Goal: Complete application form

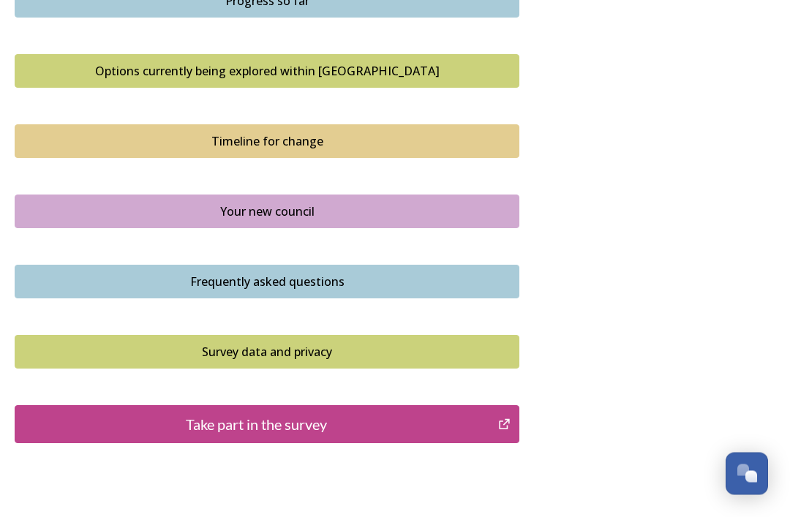
scroll to position [957, 0]
click at [332, 430] on div "Take part in the survey" at bounding box center [257, 424] width 468 height 22
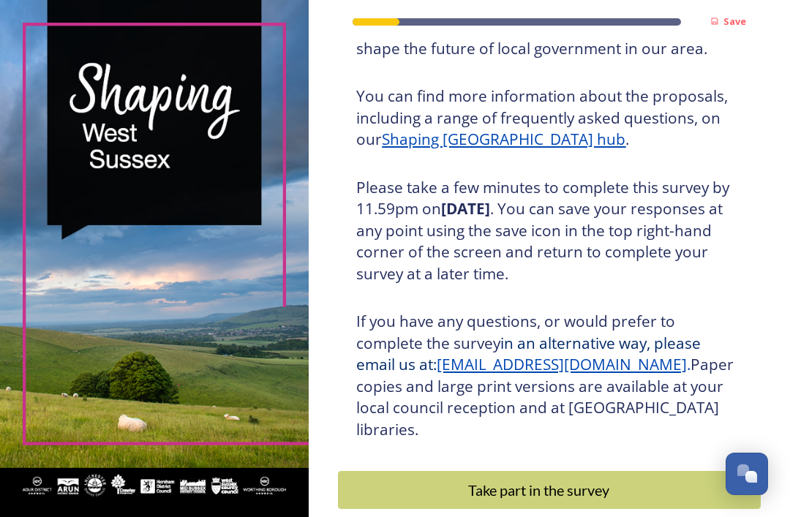
scroll to position [173, 0]
click at [566, 480] on div "Take part in the survey" at bounding box center [539, 491] width 386 height 22
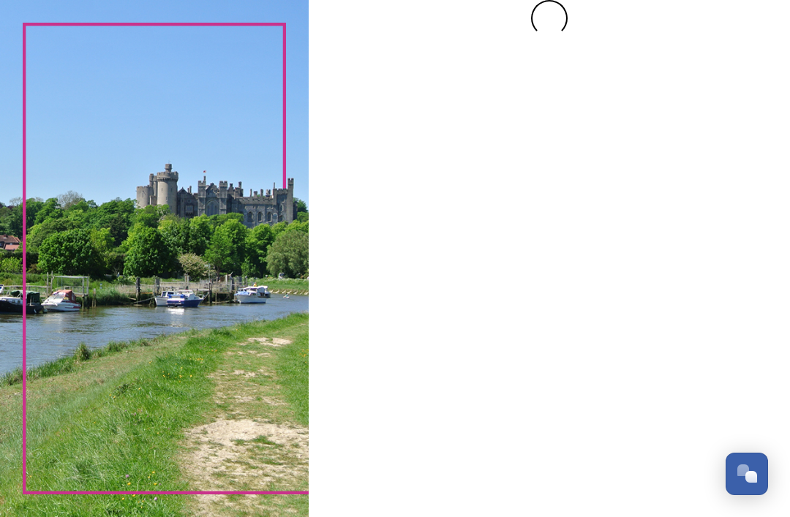
scroll to position [0, 0]
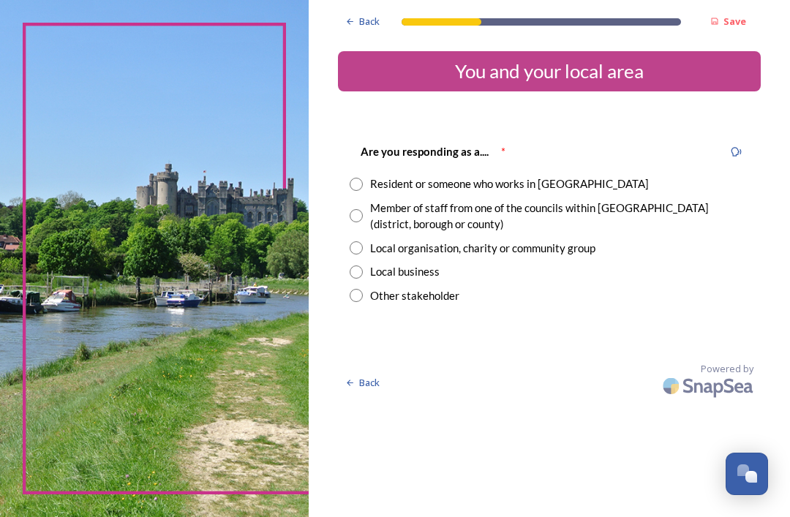
click at [363, 178] on input "radio" at bounding box center [356, 184] width 13 height 13
radio input "true"
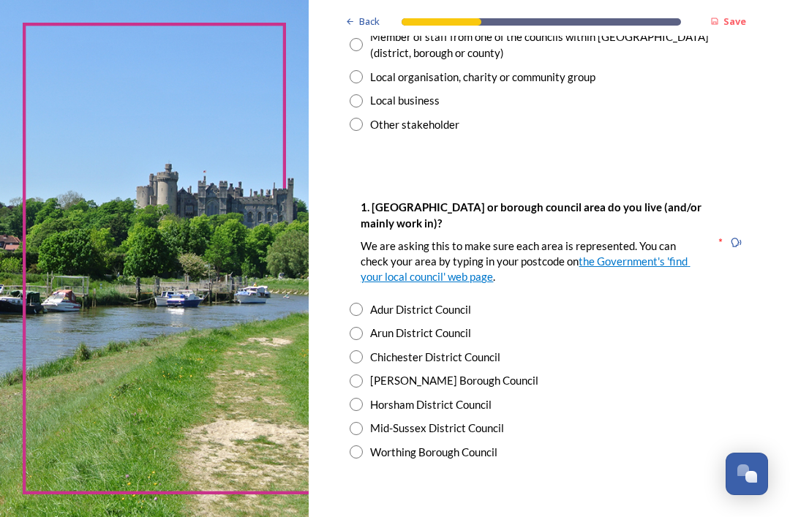
scroll to position [171, 0]
click at [363, 400] on input "radio" at bounding box center [356, 404] width 13 height 13
radio input "true"
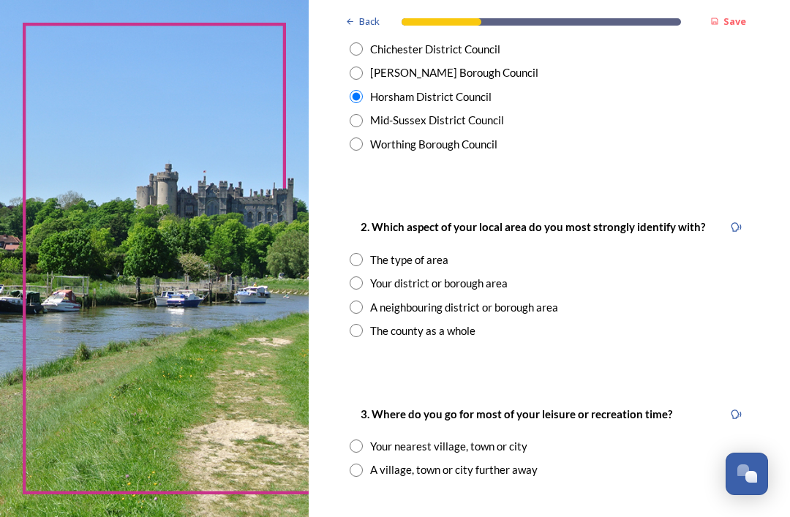
scroll to position [479, 0]
click at [359, 277] on input "radio" at bounding box center [356, 283] width 13 height 13
radio input "true"
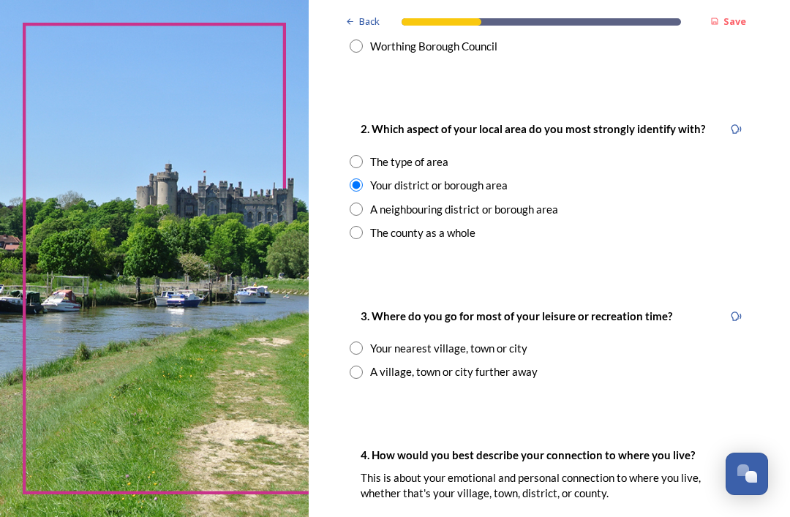
scroll to position [577, 0]
click at [361, 342] on input "radio" at bounding box center [356, 348] width 13 height 13
radio input "true"
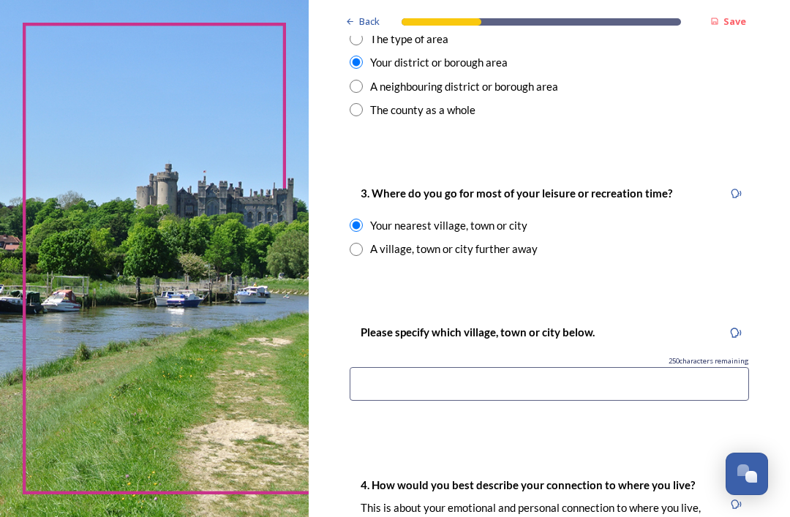
scroll to position [701, 0]
click at [414, 376] on input at bounding box center [550, 384] width 400 height 34
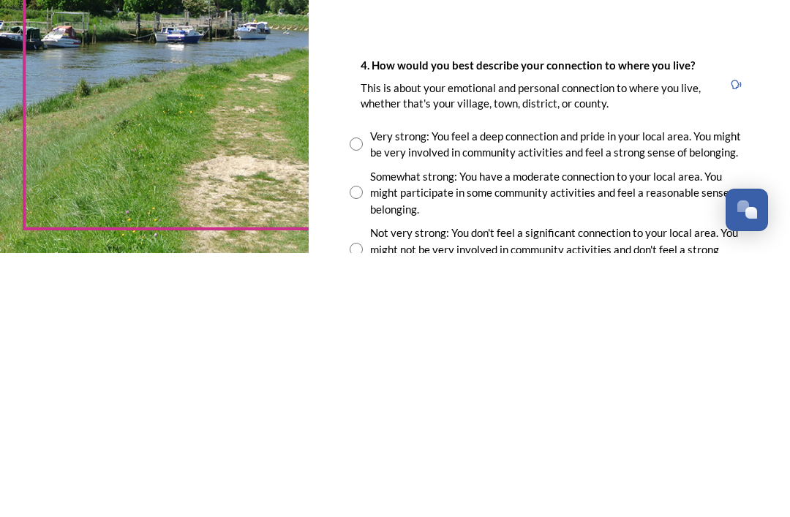
scroll to position [857, 0]
type input "Steyning"
click at [359, 401] on input "radio" at bounding box center [356, 407] width 13 height 13
radio input "true"
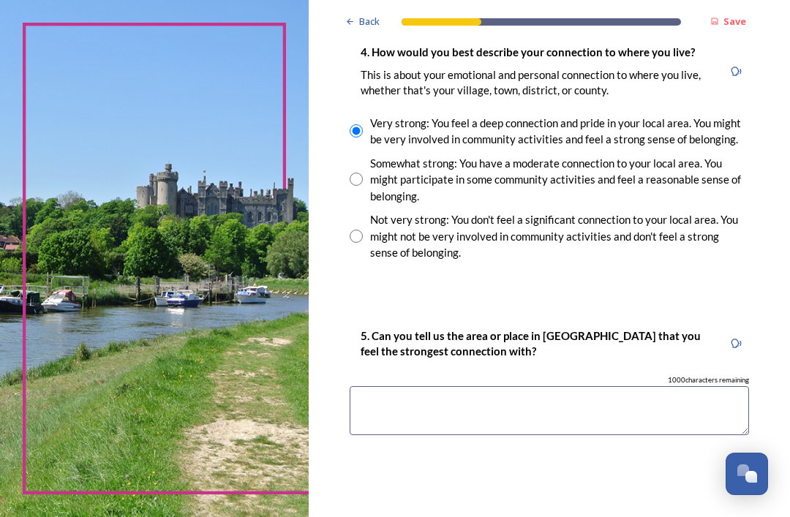
scroll to position [1134, 0]
click at [382, 386] on textarea at bounding box center [550, 410] width 400 height 49
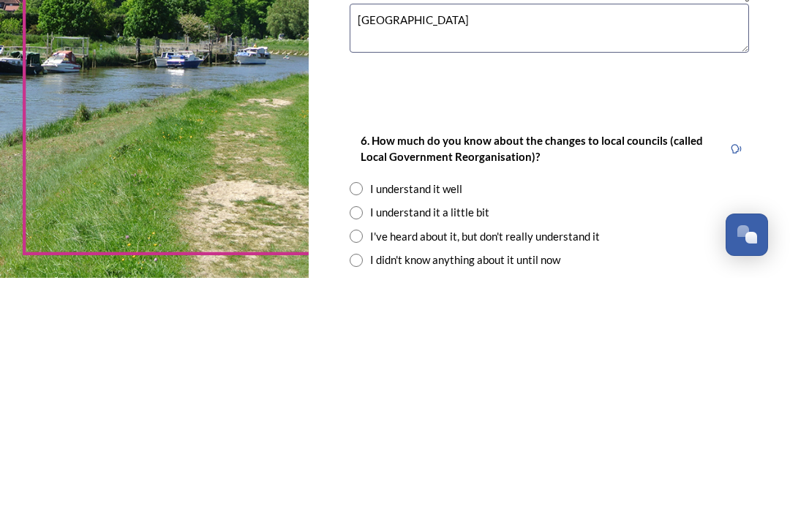
scroll to position [1276, 0]
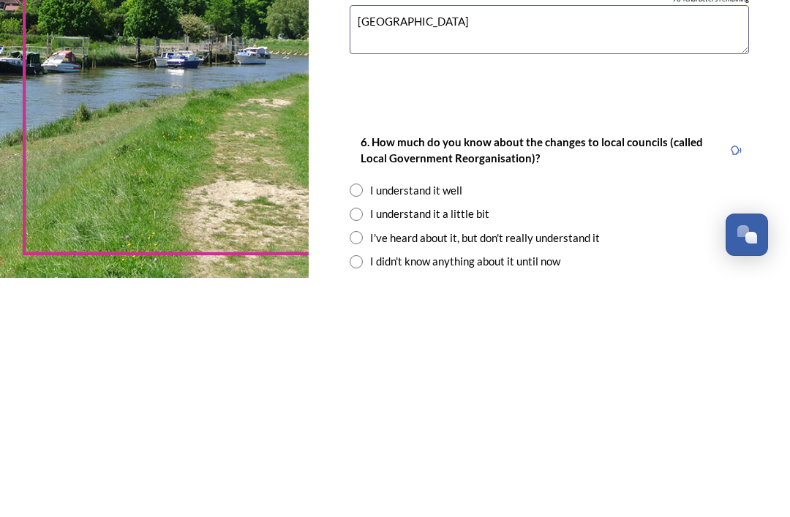
type textarea "[GEOGRAPHIC_DATA]"
click at [363, 447] on input "radio" at bounding box center [356, 453] width 13 height 13
radio input "true"
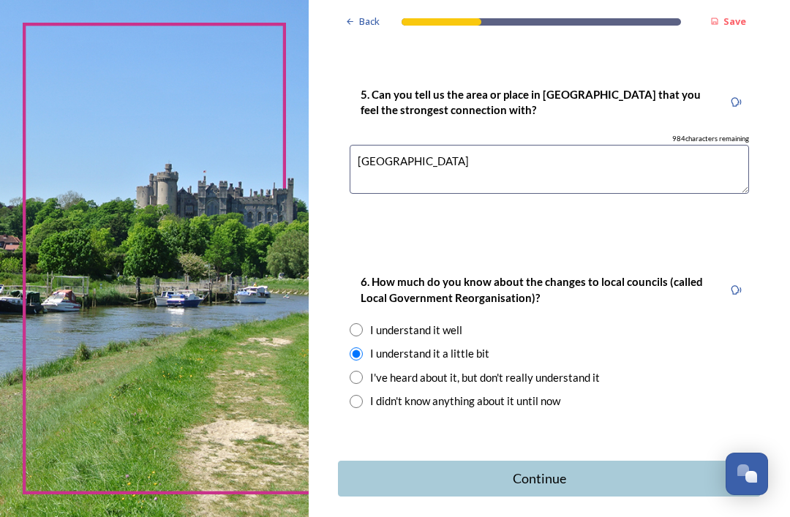
scroll to position [1374, 0]
click at [584, 470] on div "Continue" at bounding box center [539, 480] width 386 height 20
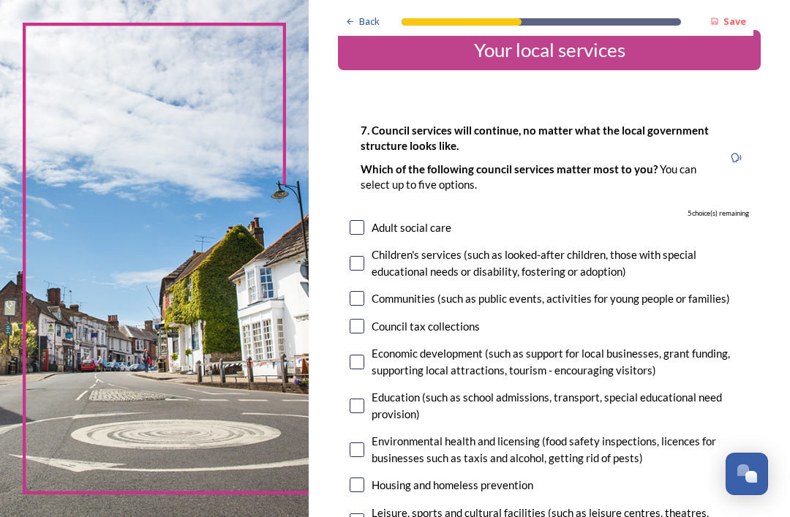
scroll to position [21, 0]
click at [363, 355] on input "checkbox" at bounding box center [357, 362] width 15 height 15
checkbox input "true"
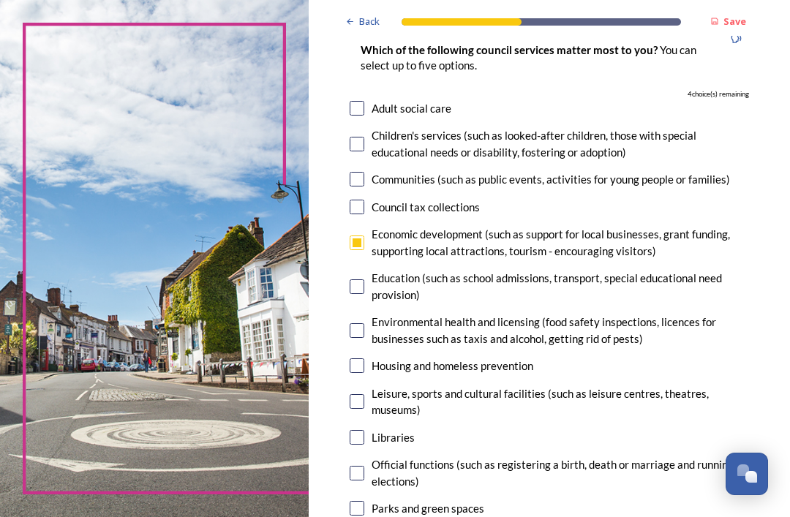
scroll to position [141, 0]
click at [752, 376] on div "7. Council services will continue, no matter what the local government structur…" at bounding box center [549, 390] width 423 height 806
click at [364, 394] on input "checkbox" at bounding box center [357, 401] width 15 height 15
checkbox input "true"
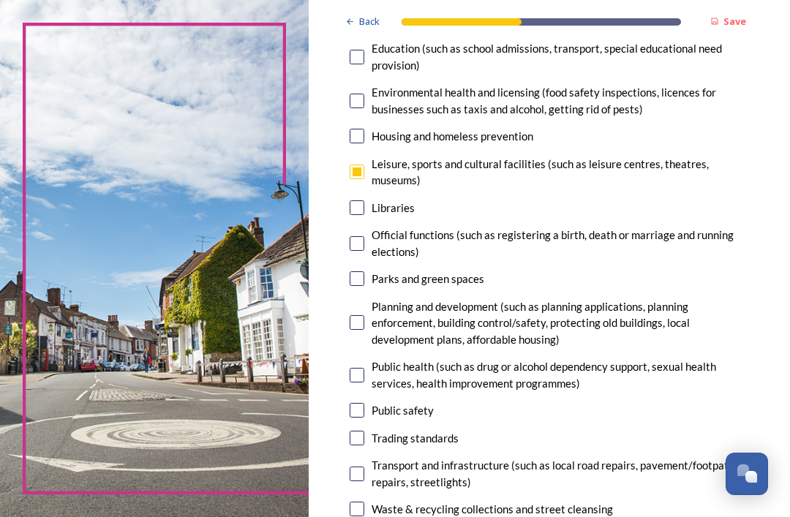
scroll to position [387, 0]
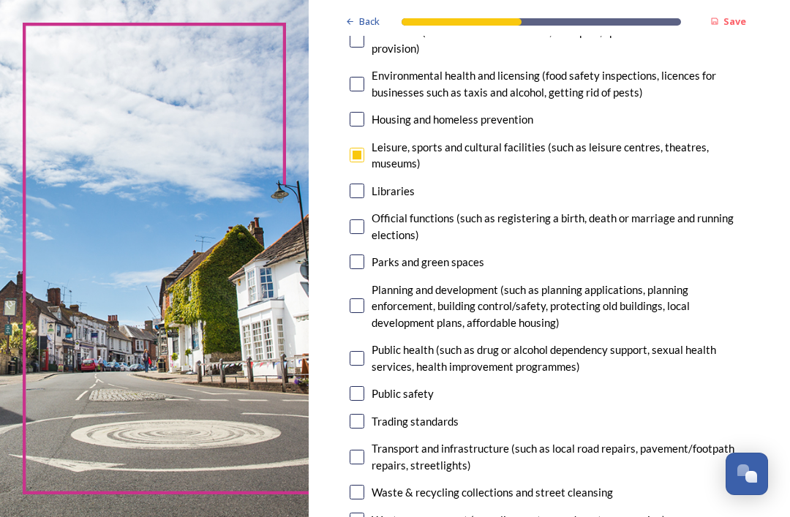
click at [360, 450] on input "checkbox" at bounding box center [357, 457] width 15 height 15
checkbox input "true"
click at [363, 485] on input "checkbox" at bounding box center [357, 492] width 15 height 15
checkbox input "true"
click at [362, 513] on input "checkbox" at bounding box center [357, 520] width 15 height 15
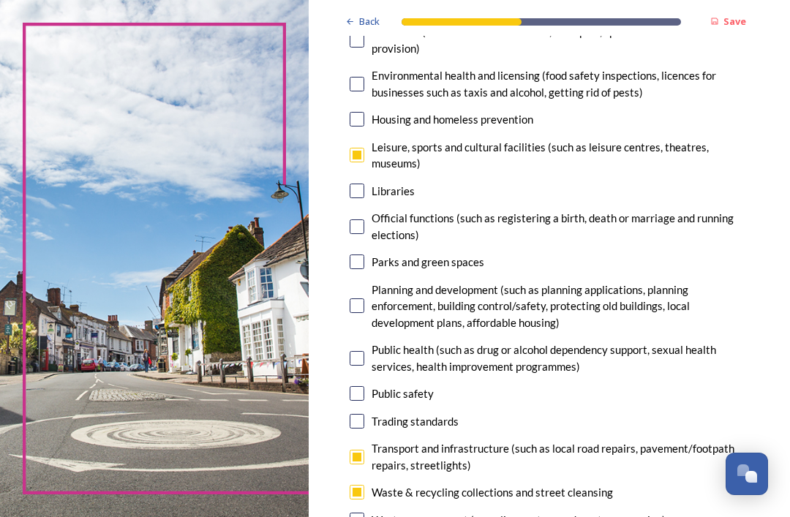
checkbox input "true"
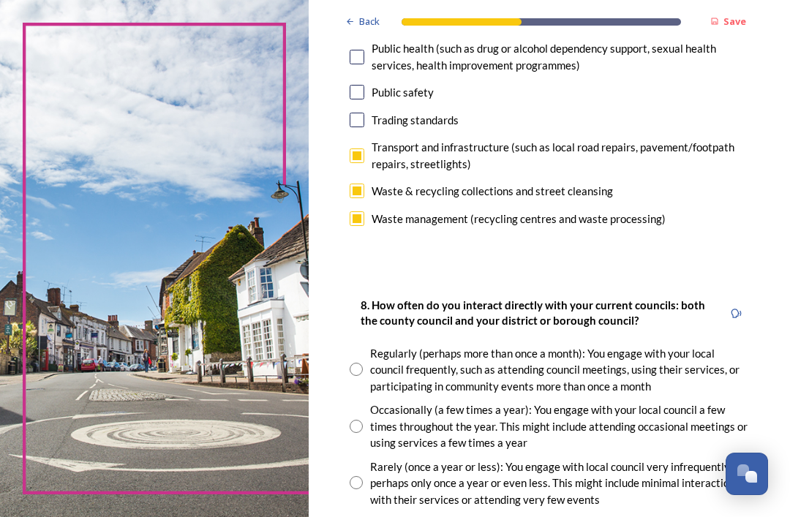
scroll to position [698, 0]
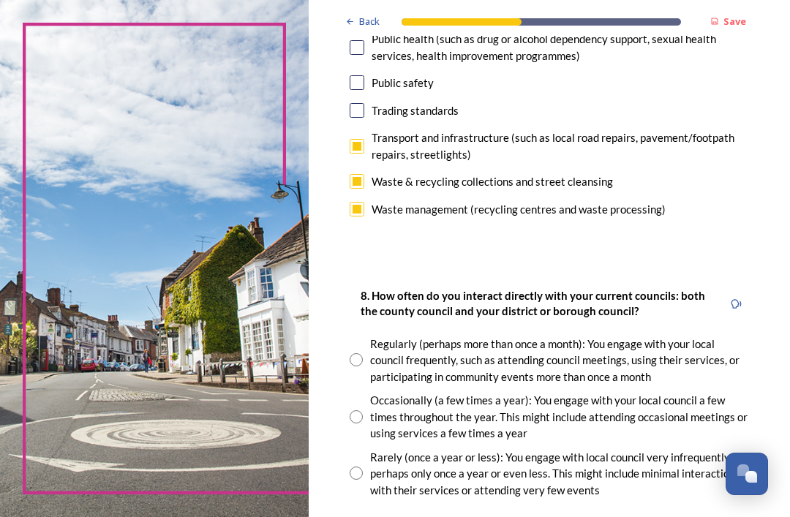
click at [357, 392] on div "Occasionally (a few times a year): You engage with your local council a few tim…" at bounding box center [550, 417] width 400 height 50
radio input "true"
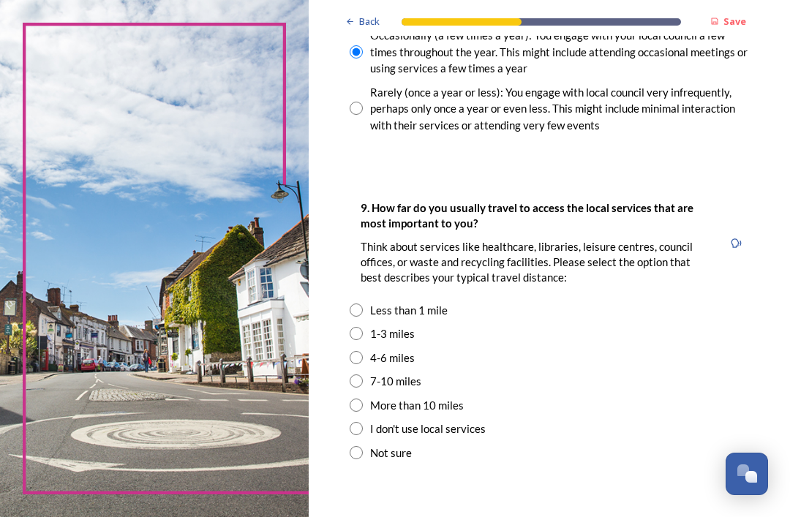
scroll to position [1063, 0]
click at [361, 375] on input "radio" at bounding box center [356, 381] width 13 height 13
radio input "true"
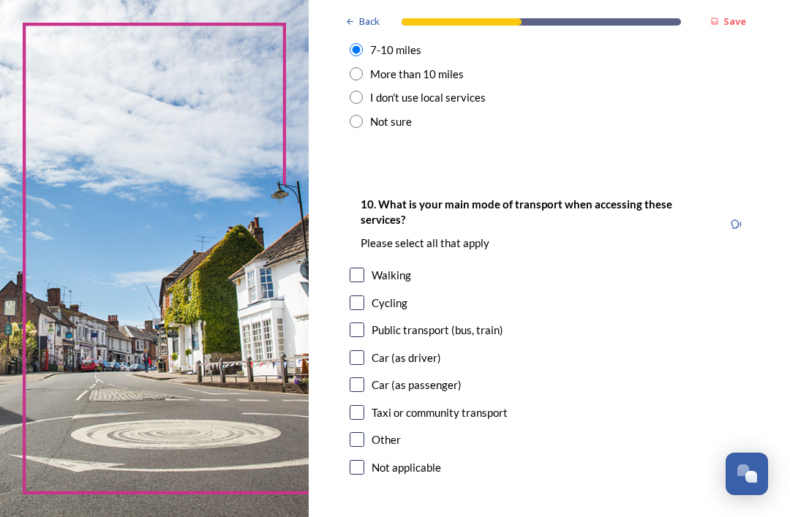
scroll to position [1395, 0]
click at [364, 351] on input "checkbox" at bounding box center [357, 358] width 15 height 15
checkbox input "true"
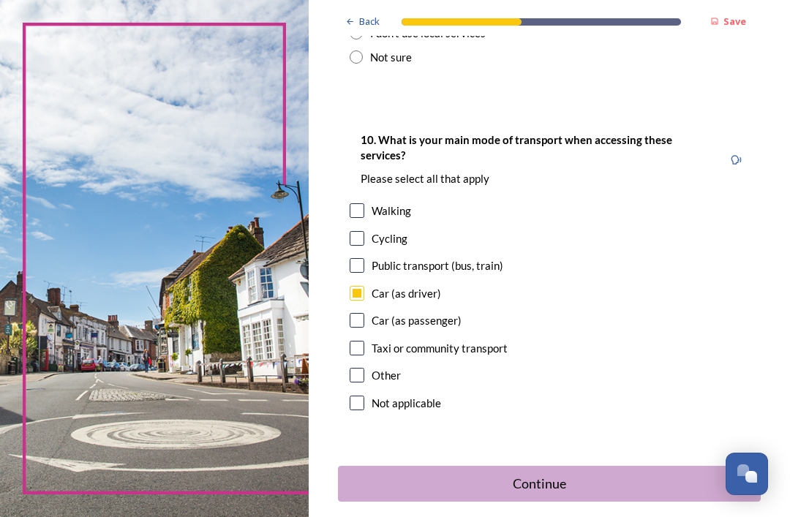
scroll to position [1459, 0]
click at [554, 475] on div "Continue" at bounding box center [539, 485] width 386 height 20
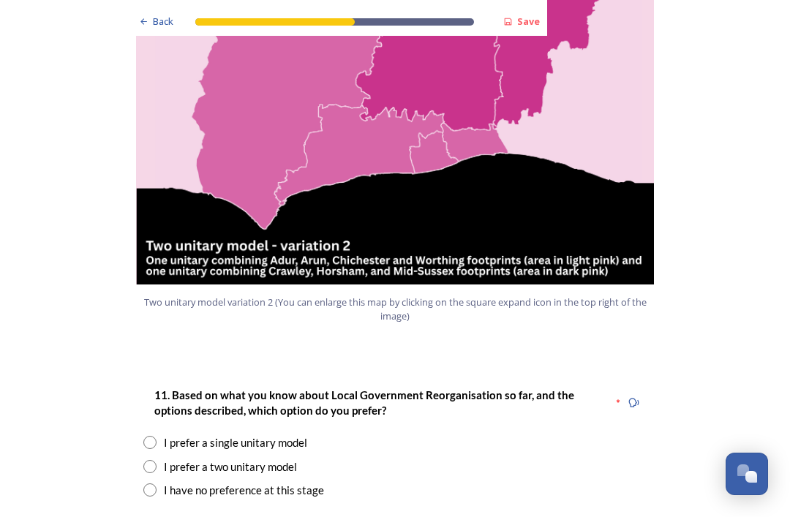
scroll to position [1661, 0]
click at [147, 460] on input "radio" at bounding box center [149, 466] width 13 height 13
radio input "true"
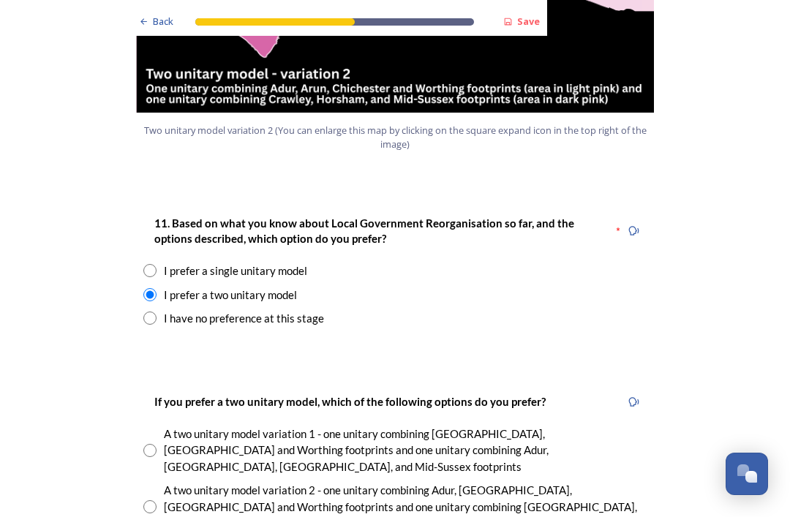
scroll to position [1833, 0]
click at [152, 501] on input "radio" at bounding box center [149, 507] width 13 height 13
radio input "true"
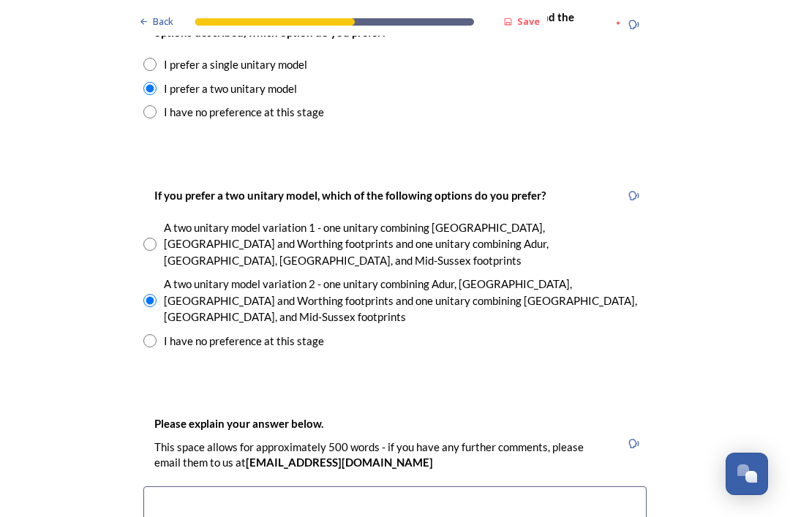
scroll to position [2040, 0]
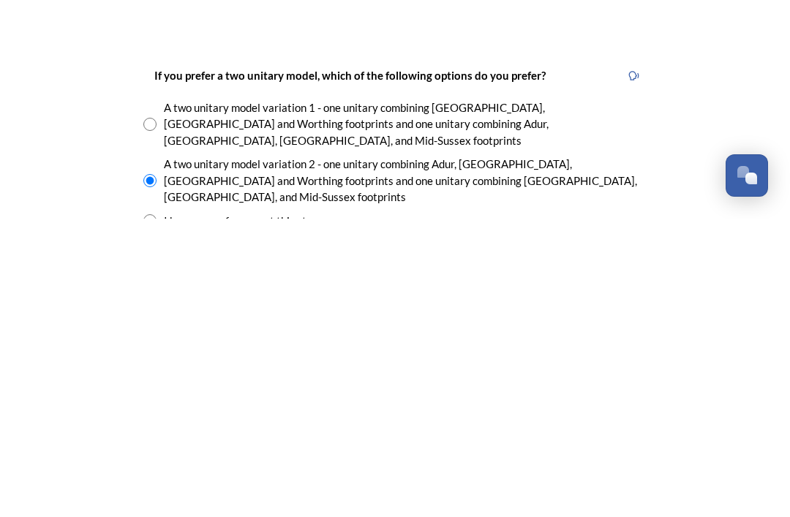
scroll to position [1862, 0]
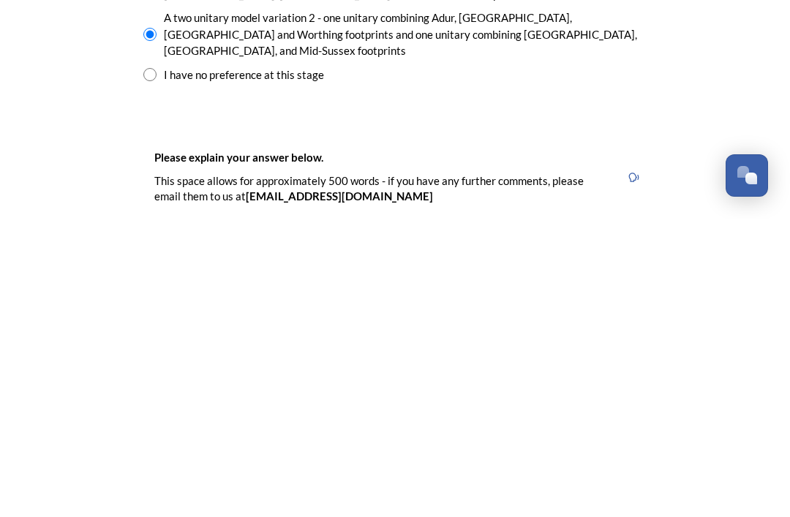
type textarea "I"
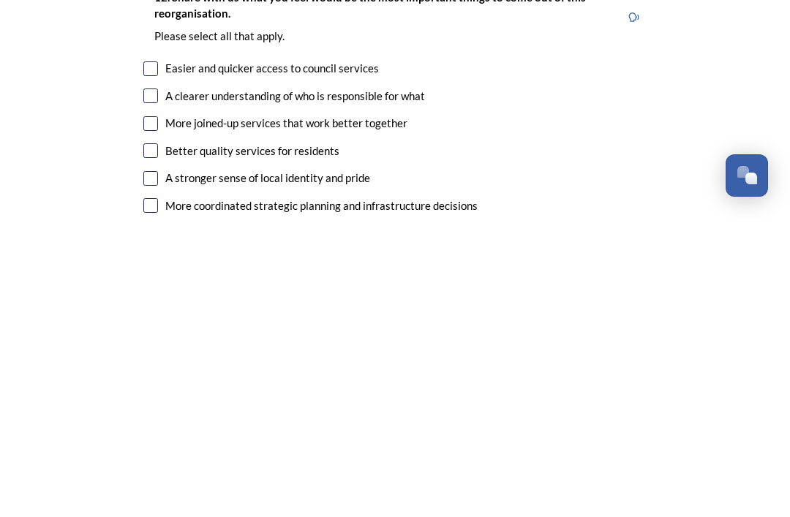
scroll to position [2484, 0]
type textarea "A two unitary model variation 2, means that all the coastal districts with thei…"
checkbox input "true"
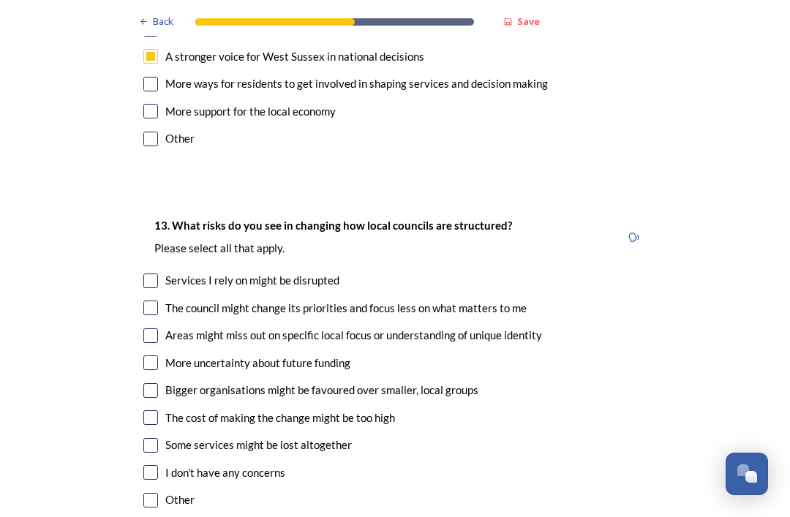
scroll to position [2987, 0]
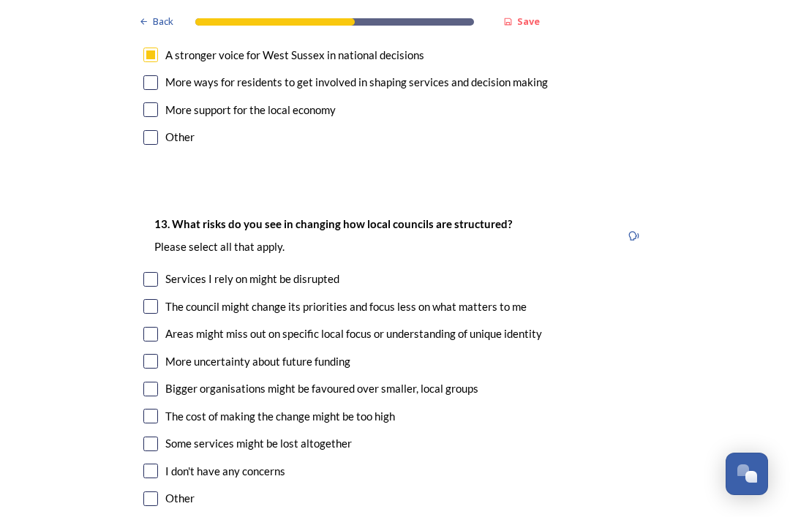
click at [154, 272] on input "checkbox" at bounding box center [150, 279] width 15 height 15
checkbox input "true"
click at [153, 299] on input "checkbox" at bounding box center [150, 306] width 15 height 15
checkbox input "true"
click at [149, 327] on input "checkbox" at bounding box center [150, 334] width 15 height 15
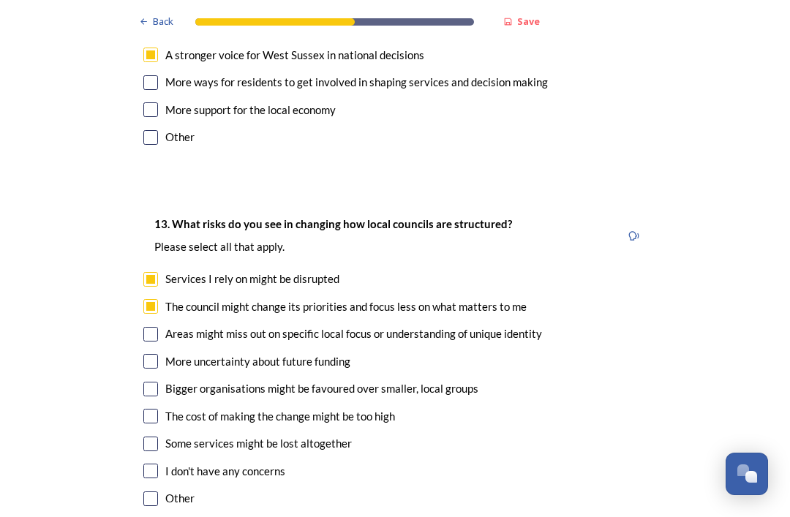
checkbox input "true"
click at [149, 354] on input "checkbox" at bounding box center [150, 361] width 15 height 15
checkbox input "true"
click at [155, 382] on input "checkbox" at bounding box center [150, 389] width 15 height 15
checkbox input "true"
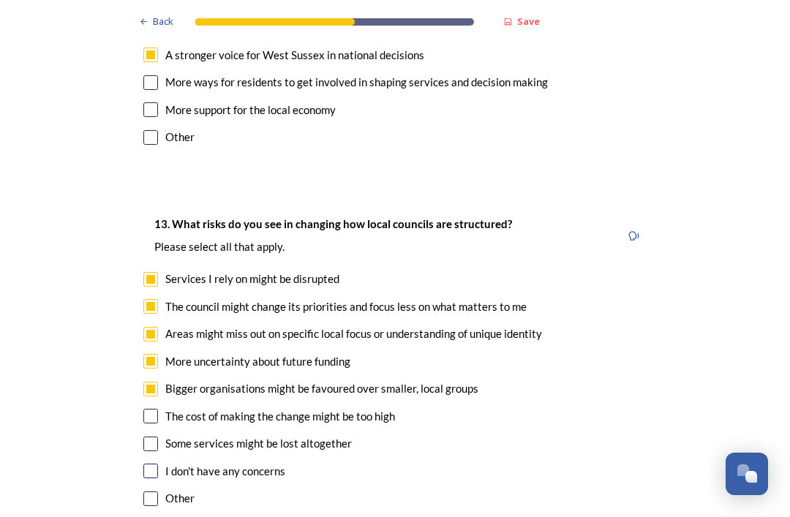
click at [144, 306] on div "13. What risks do you see in changing how local councils are structured? ﻿Pleas…" at bounding box center [395, 363] width 527 height 325
click at [146, 437] on input "checkbox" at bounding box center [150, 444] width 15 height 15
checkbox input "true"
click at [155, 492] on input "checkbox" at bounding box center [150, 499] width 15 height 15
checkbox input "true"
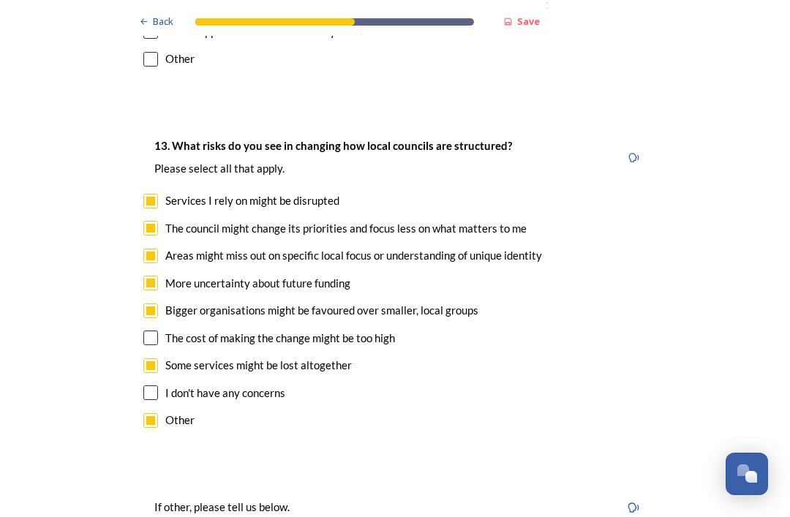
scroll to position [3065, 0]
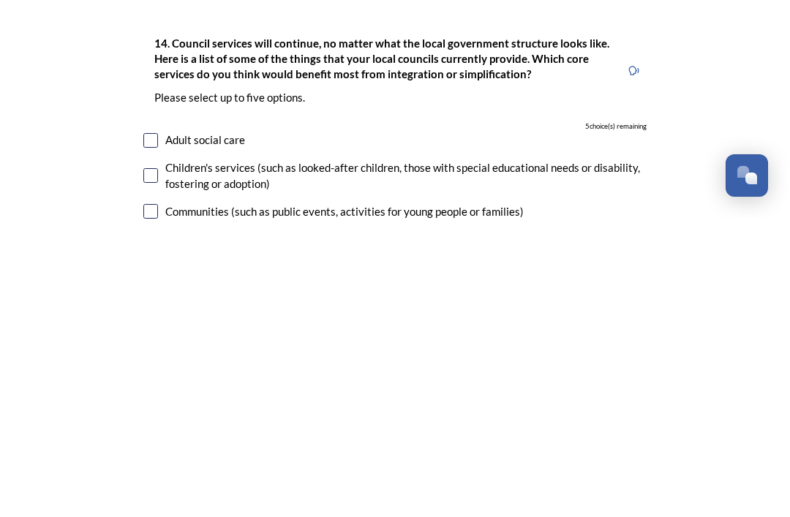
scroll to position [3384, 0]
type input "A larger headquarters will be less able to manage and deal with local concerns."
checkbox input "true"
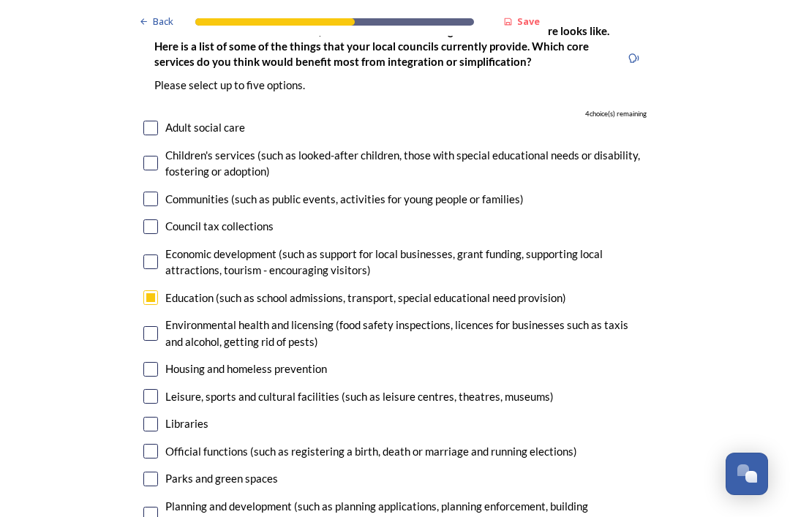
scroll to position [3699, 0]
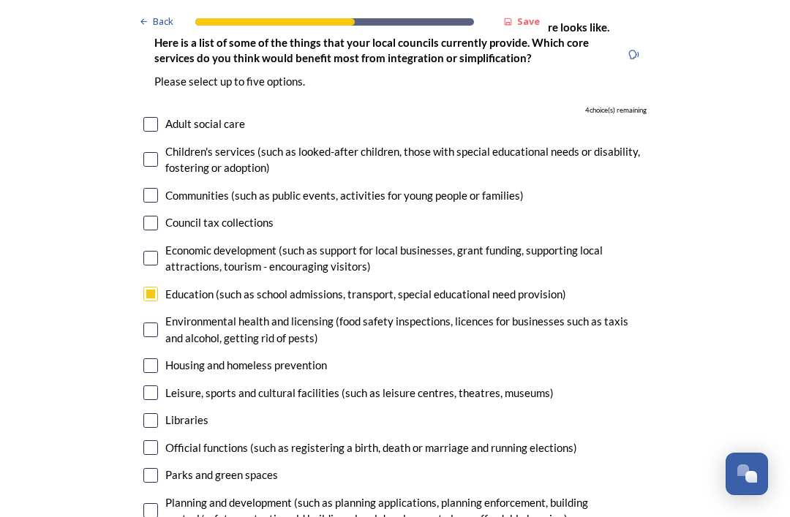
click at [156, 359] on input "checkbox" at bounding box center [150, 366] width 15 height 15
checkbox input "true"
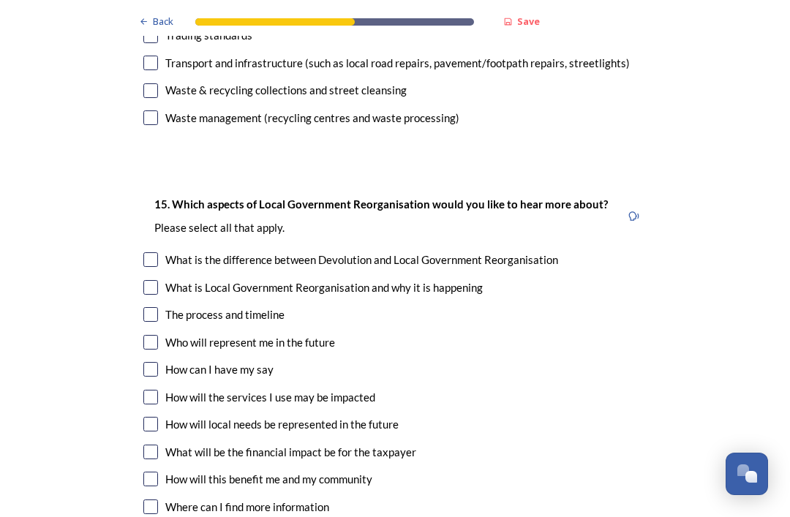
scroll to position [4283, 0]
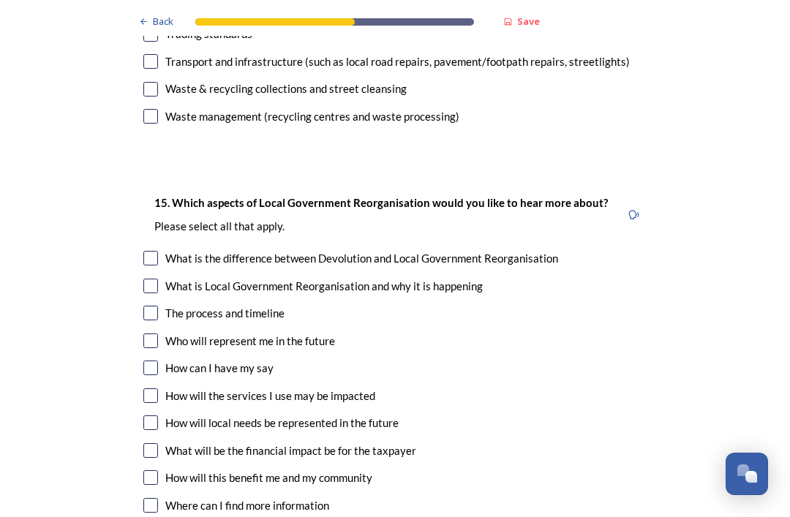
click at [149, 306] on input "checkbox" at bounding box center [150, 313] width 15 height 15
checkbox input "true"
click at [149, 334] on input "checkbox" at bounding box center [150, 341] width 15 height 15
checkbox input "true"
click at [148, 416] on input "checkbox" at bounding box center [150, 423] width 15 height 15
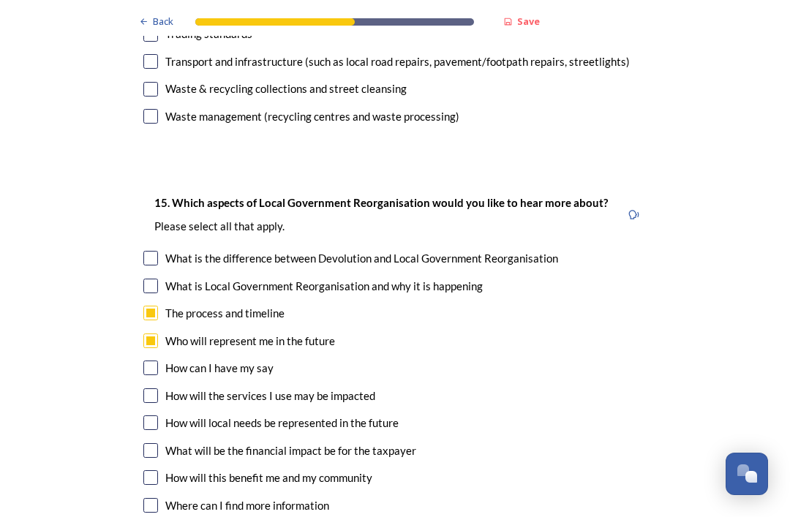
checkbox input "true"
click at [146, 471] on input "checkbox" at bounding box center [150, 478] width 15 height 15
checkbox input "true"
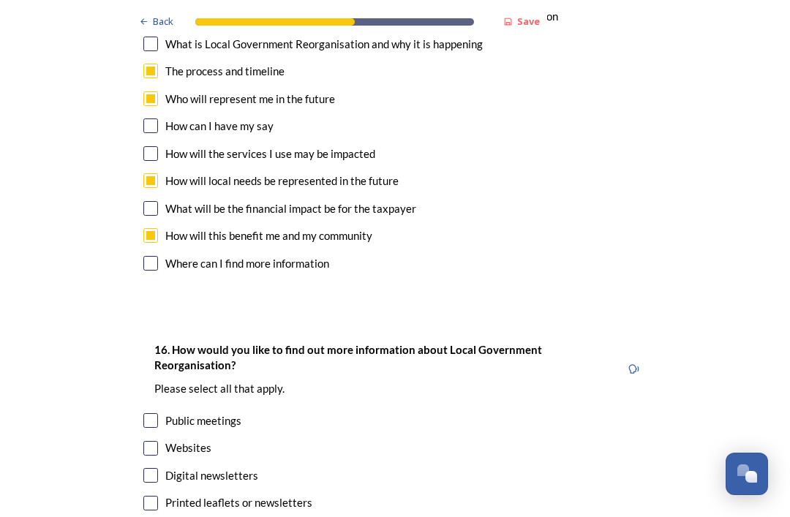
scroll to position [4526, 0]
click at [149, 441] on input "checkbox" at bounding box center [150, 448] width 15 height 15
checkbox input "true"
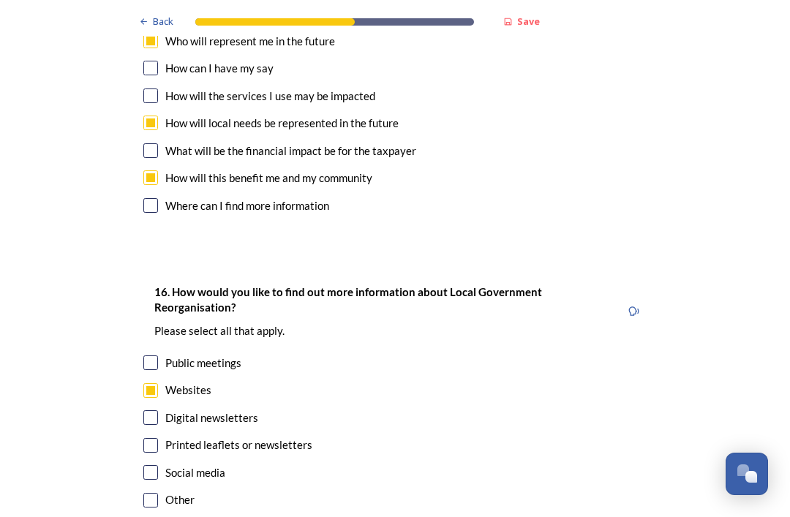
scroll to position [4582, 0]
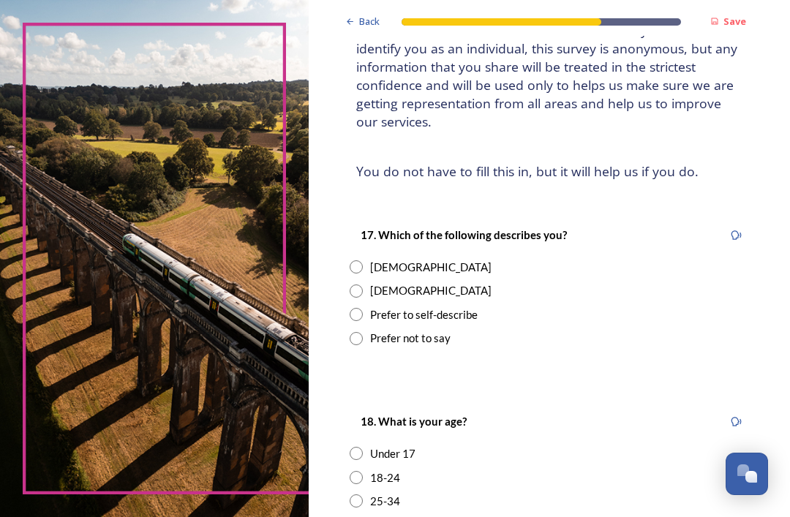
scroll to position [123, 0]
click at [363, 285] on input "radio" at bounding box center [356, 291] width 13 height 13
radio input "true"
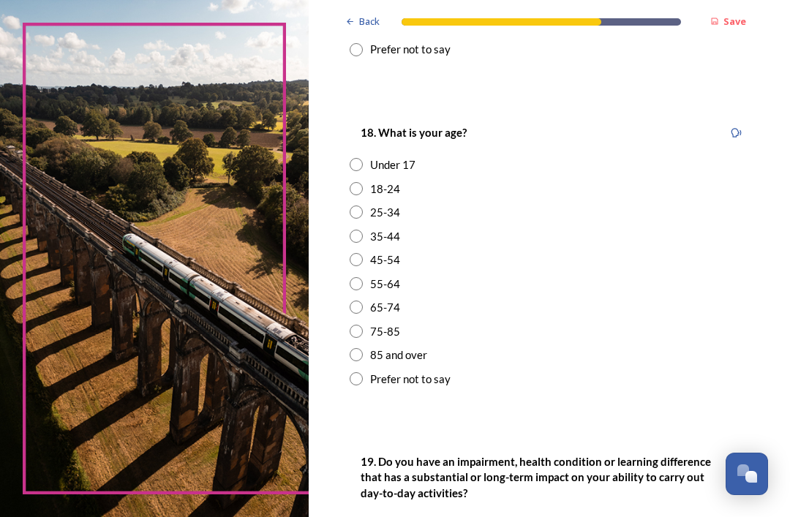
scroll to position [412, 0]
click at [363, 325] on input "radio" at bounding box center [356, 331] width 13 height 13
radio input "true"
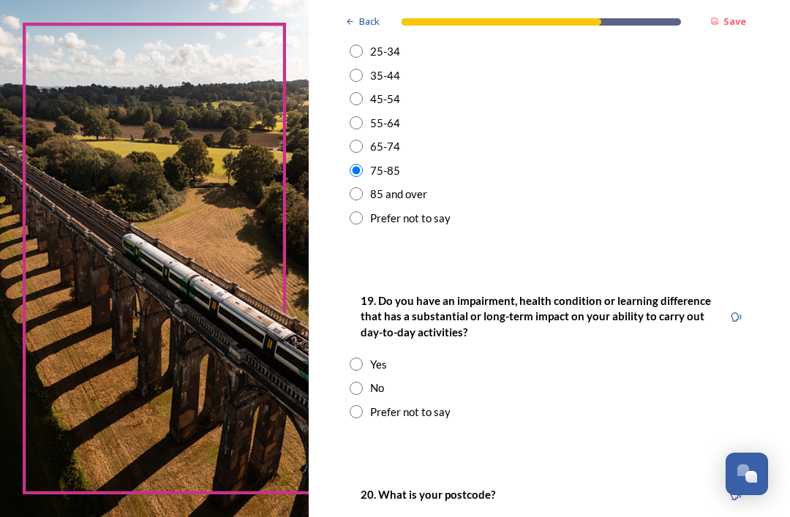
scroll to position [574, 0]
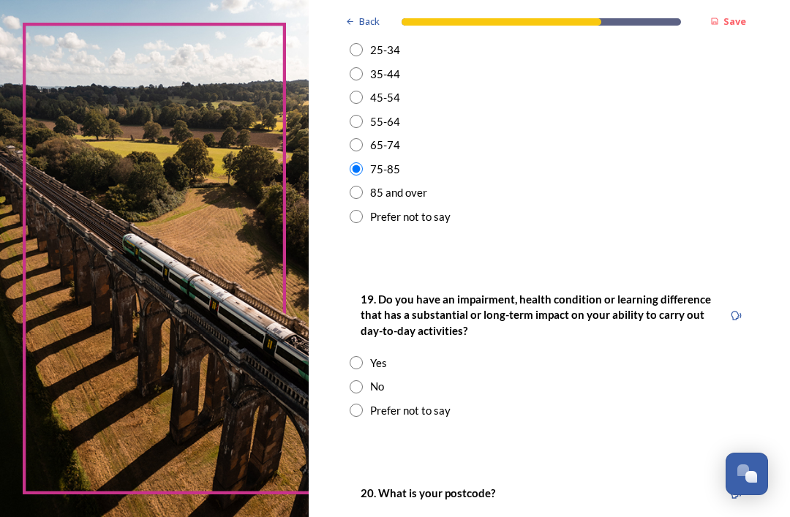
click at [359, 378] on div "No" at bounding box center [550, 386] width 400 height 17
radio input "true"
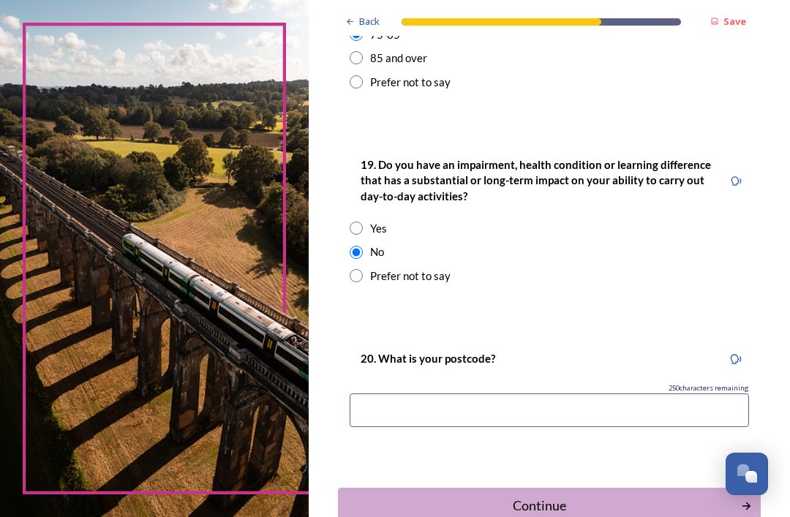
scroll to position [708, 0]
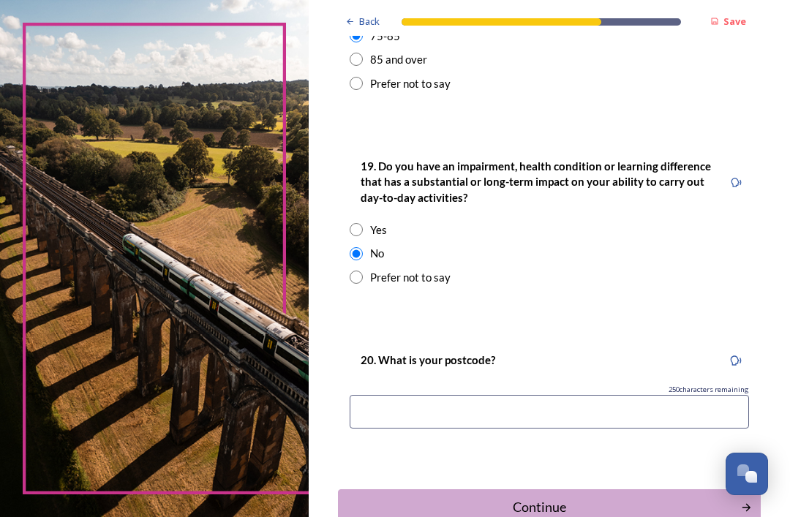
click at [418, 395] on input at bounding box center [550, 412] width 400 height 34
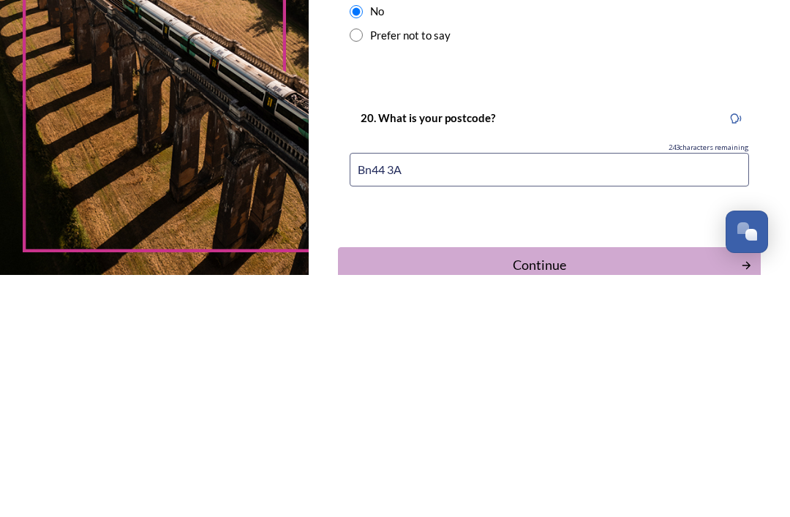
type input "Bn44 3AZ"
click at [603, 498] on div "Continue" at bounding box center [539, 508] width 386 height 20
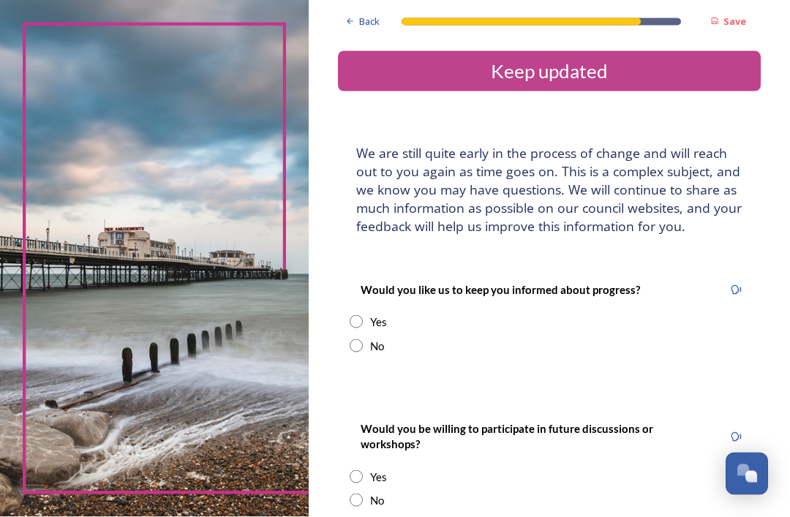
scroll to position [0, 0]
click at [363, 329] on input "radio" at bounding box center [356, 321] width 13 height 13
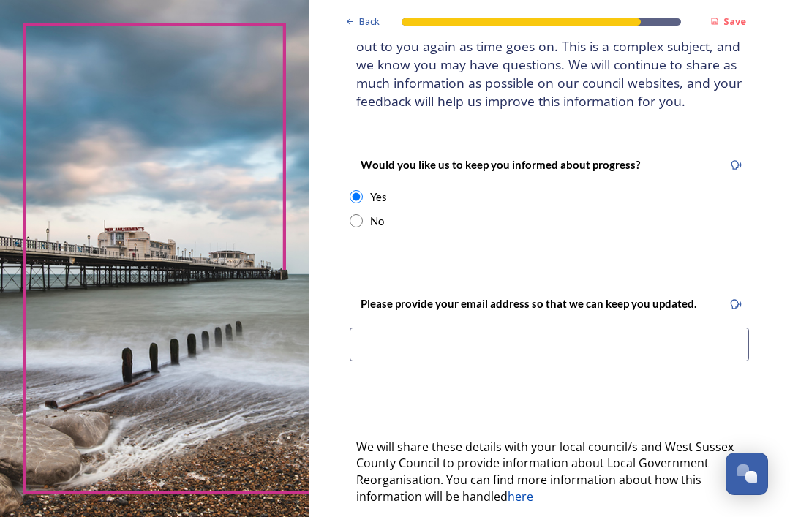
scroll to position [126, 0]
click at [415, 360] on input at bounding box center [550, 344] width 400 height 34
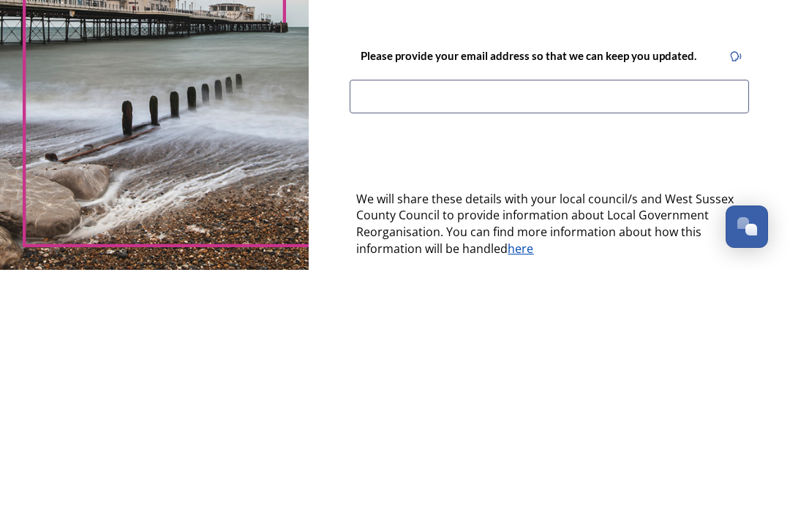
click at [402, 327] on input at bounding box center [550, 344] width 400 height 34
click at [575, 40] on div "Back Save Keep updated We are still quite early in the process of change and wi…" at bounding box center [549, 342] width 423 height 937
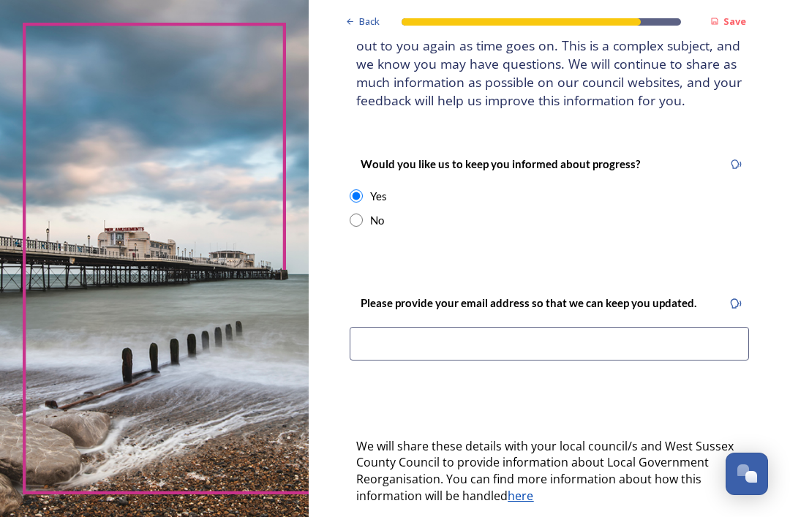
click at [363, 190] on input "radio" at bounding box center [356, 196] width 13 height 13
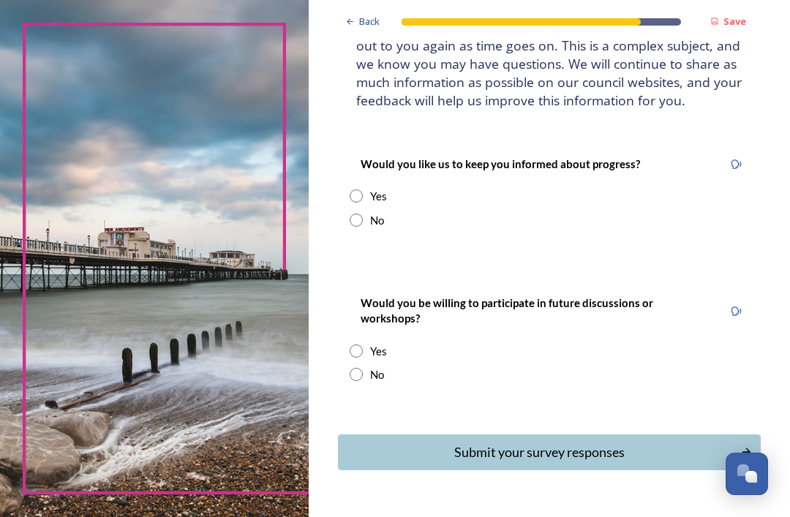
click at [363, 190] on input "radio" at bounding box center [356, 196] width 13 height 13
radio input "true"
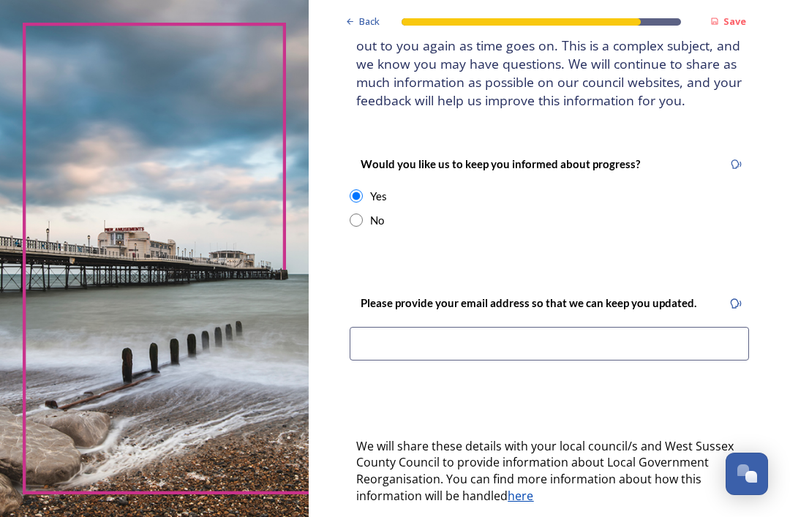
click at [392, 327] on input at bounding box center [550, 344] width 400 height 34
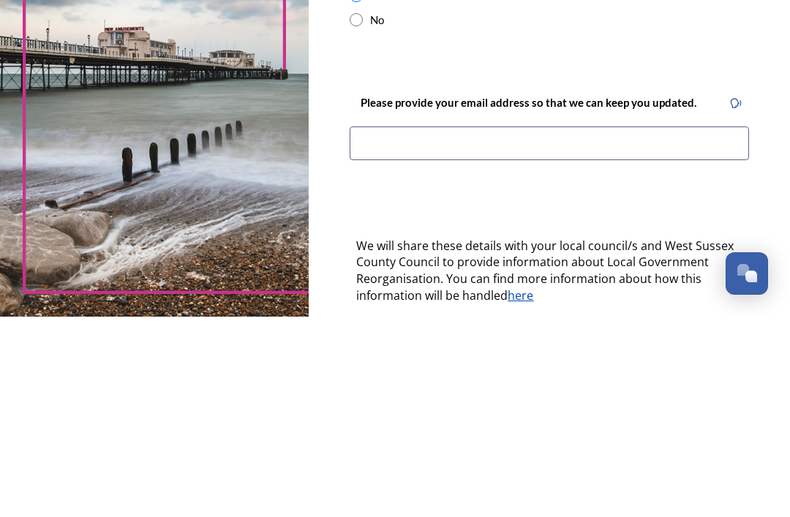
type input "[EMAIL_ADDRESS][DOMAIN_NAME]"
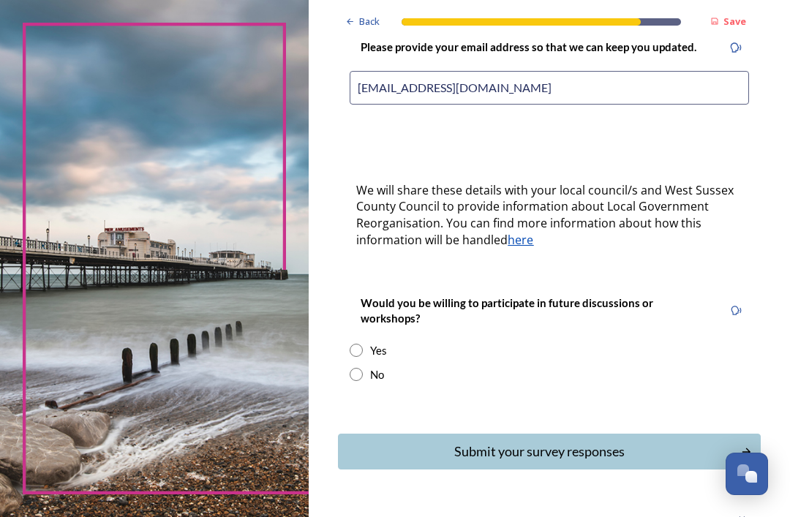
scroll to position [381, 0]
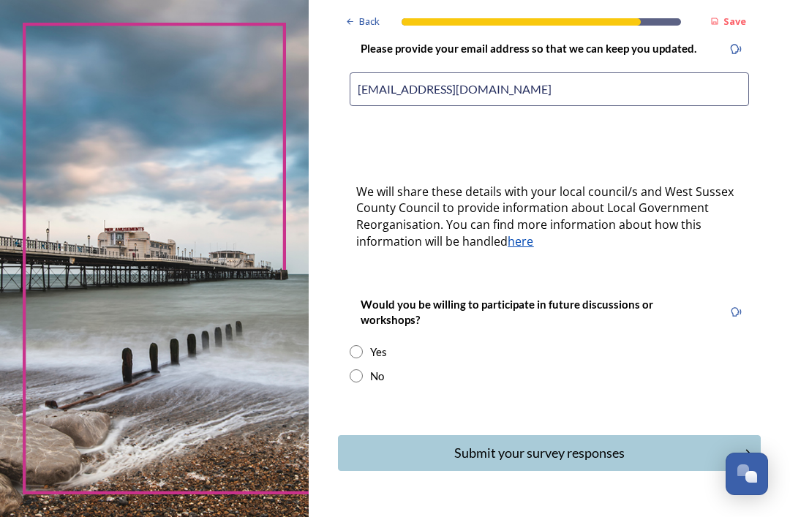
click at [363, 345] on input "radio" at bounding box center [356, 351] width 13 height 13
radio input "true"
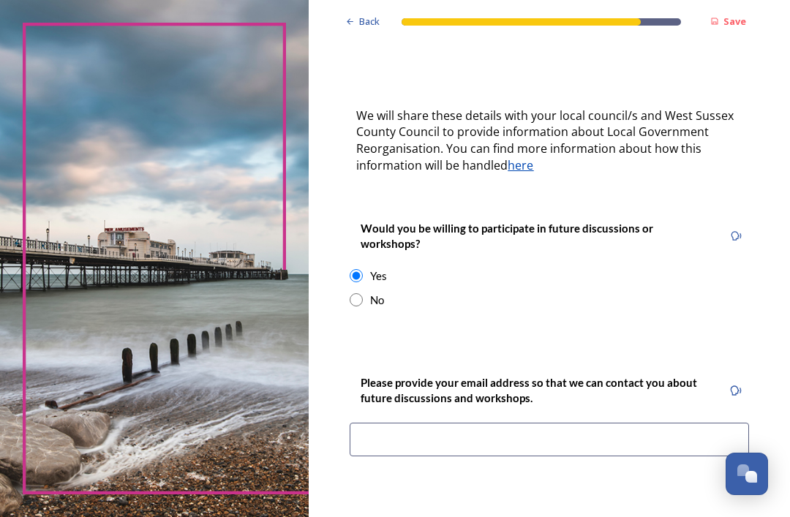
scroll to position [459, 0]
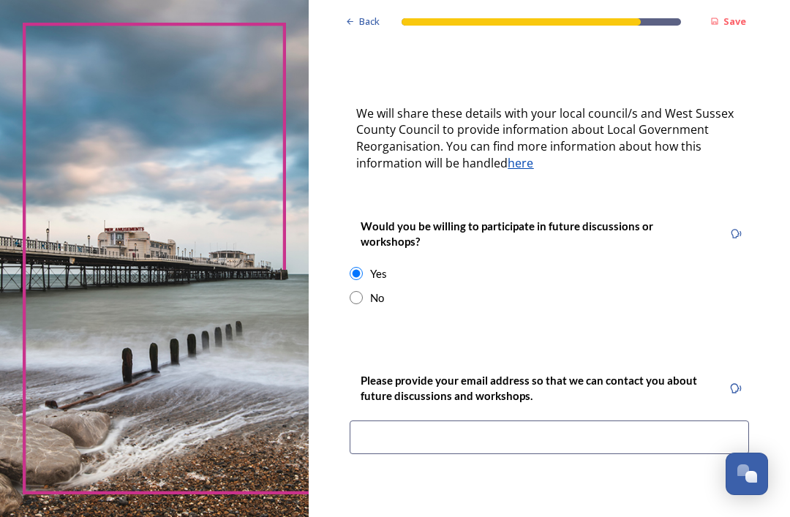
click at [481, 421] on input at bounding box center [550, 438] width 400 height 34
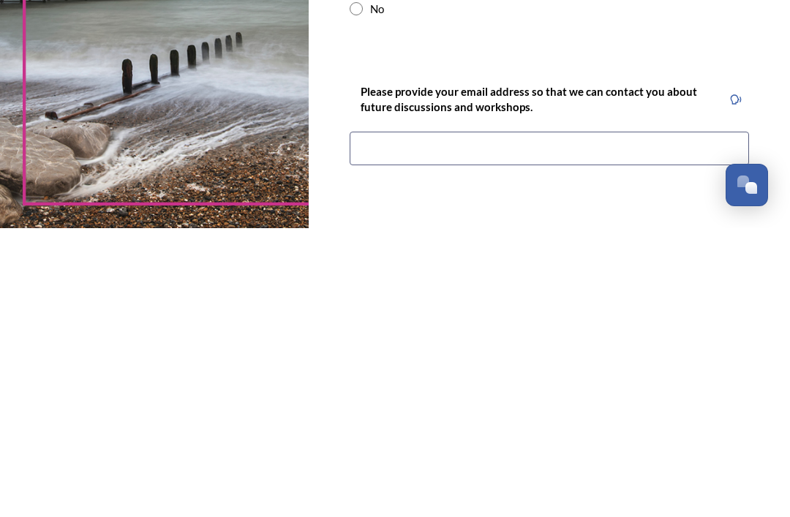
type input "[EMAIL_ADDRESS][DOMAIN_NAME]"
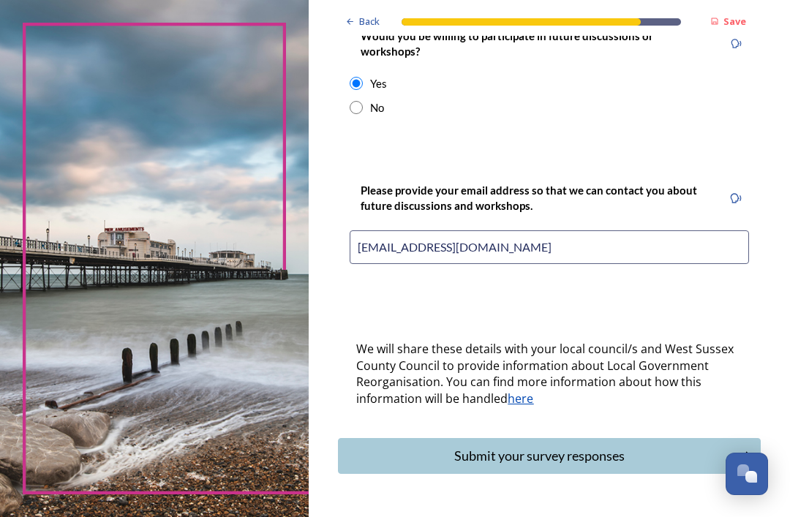
scroll to position [648, 0]
click at [581, 447] on div "Submit your survey responses" at bounding box center [539, 457] width 386 height 20
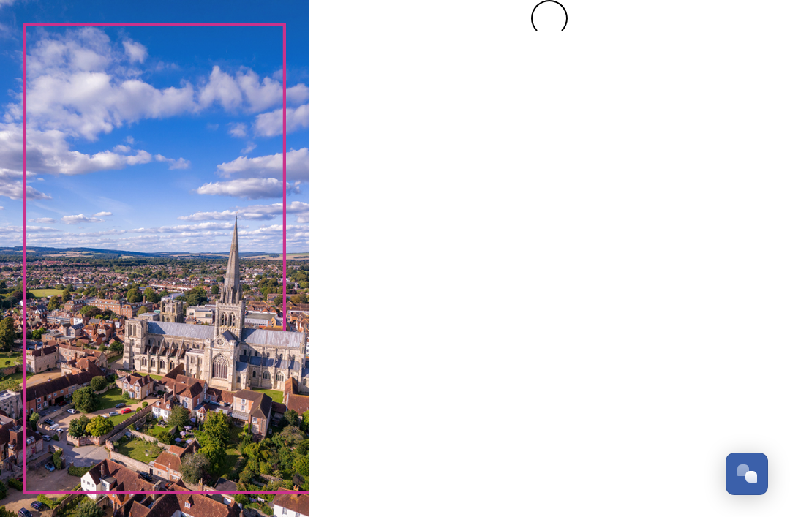
scroll to position [0, 0]
